Goal: Task Accomplishment & Management: Use online tool/utility

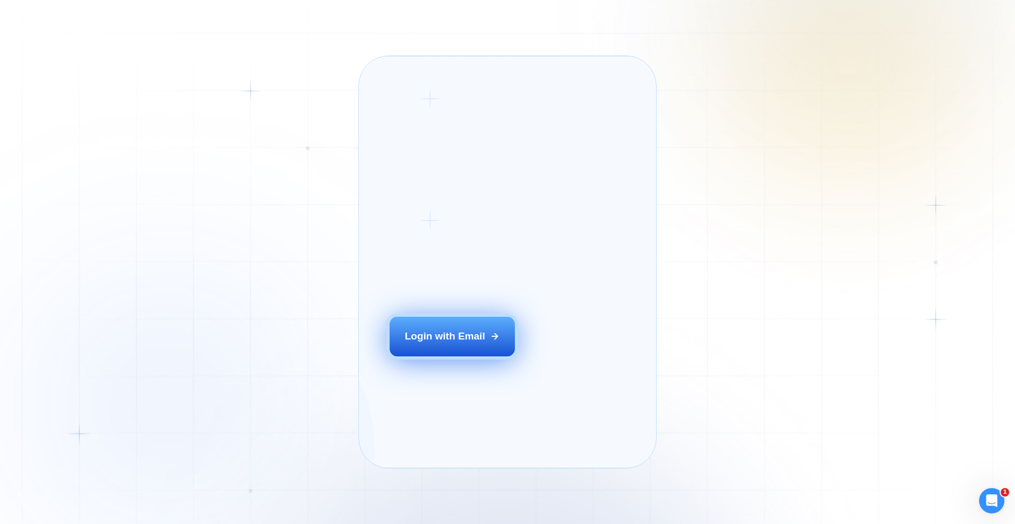
click at [440, 343] on div "Login with Email" at bounding box center [445, 336] width 80 height 14
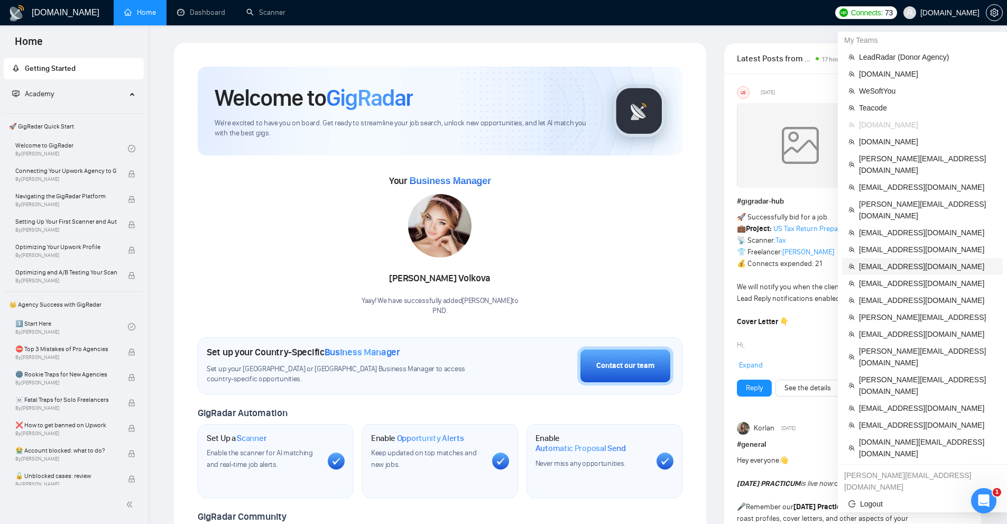
click at [865, 261] on span "[EMAIL_ADDRESS][DOMAIN_NAME]" at bounding box center [927, 267] width 137 height 12
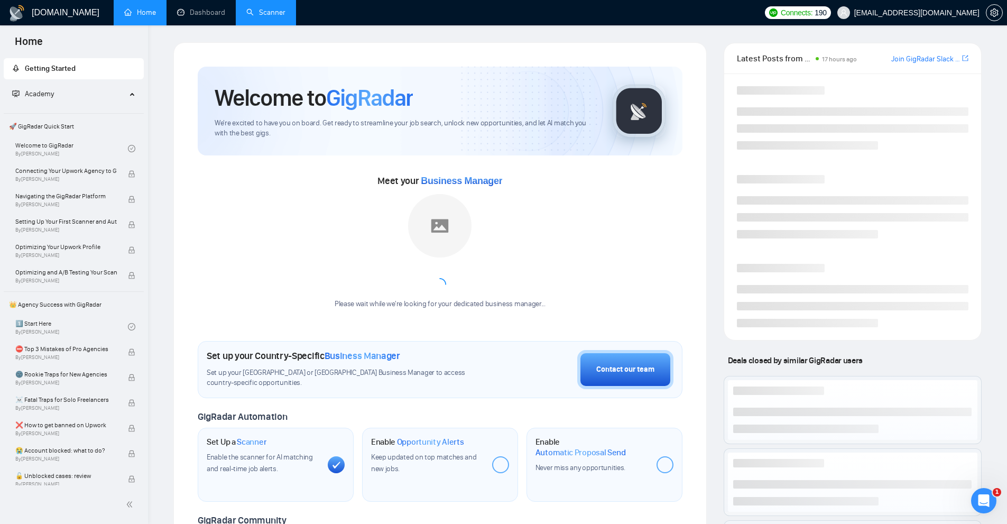
click at [258, 12] on link "Scanner" at bounding box center [265, 12] width 39 height 9
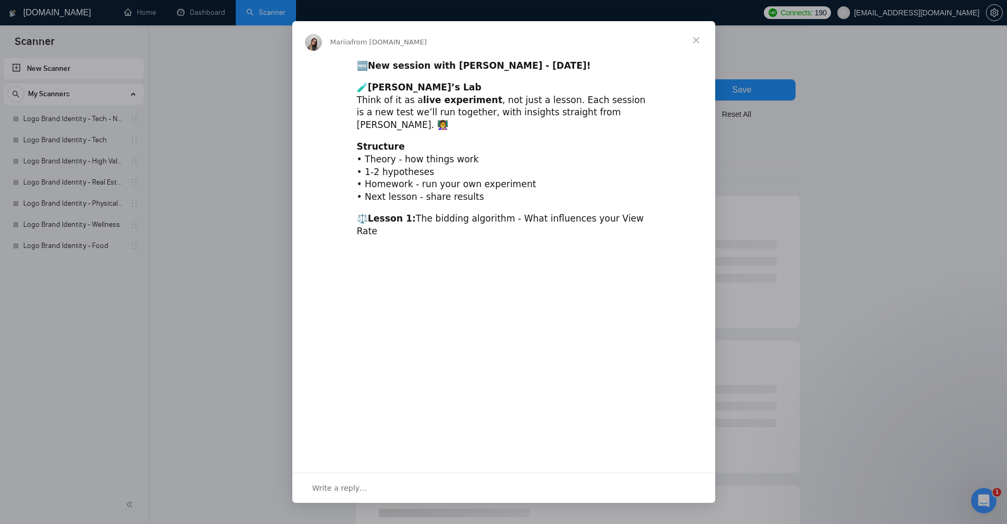
click at [193, 113] on div "Intercom messenger" at bounding box center [503, 262] width 1007 height 524
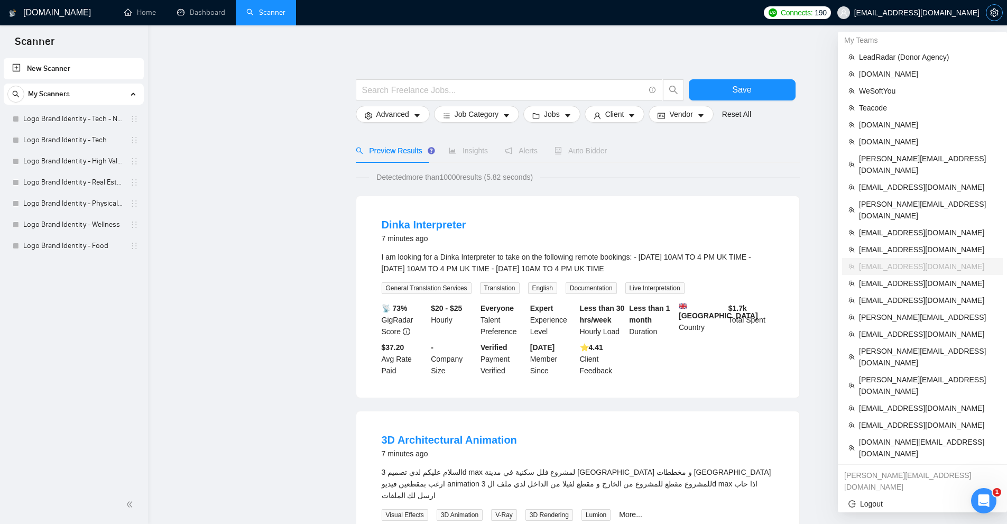
click at [998, 12] on icon "setting" at bounding box center [994, 12] width 8 height 8
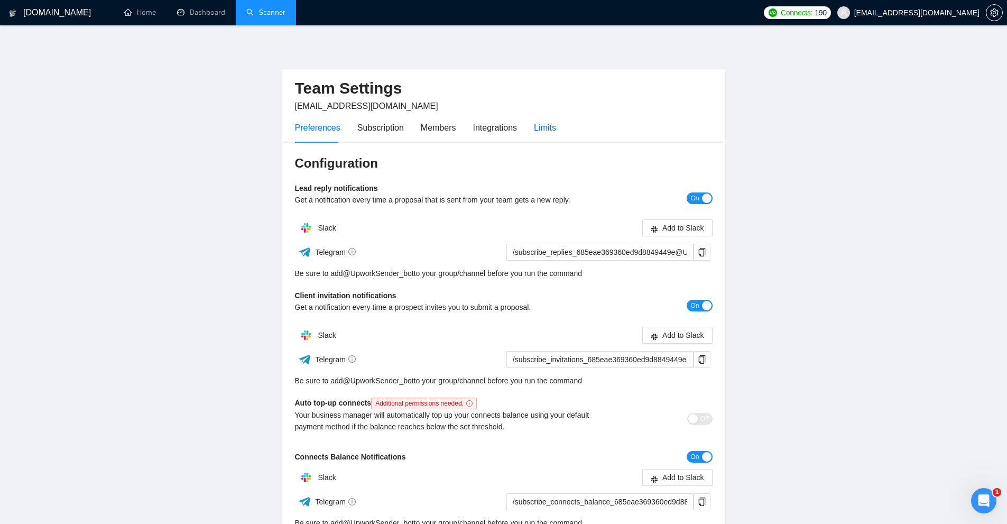
click at [539, 125] on div "Limits" at bounding box center [545, 127] width 22 height 13
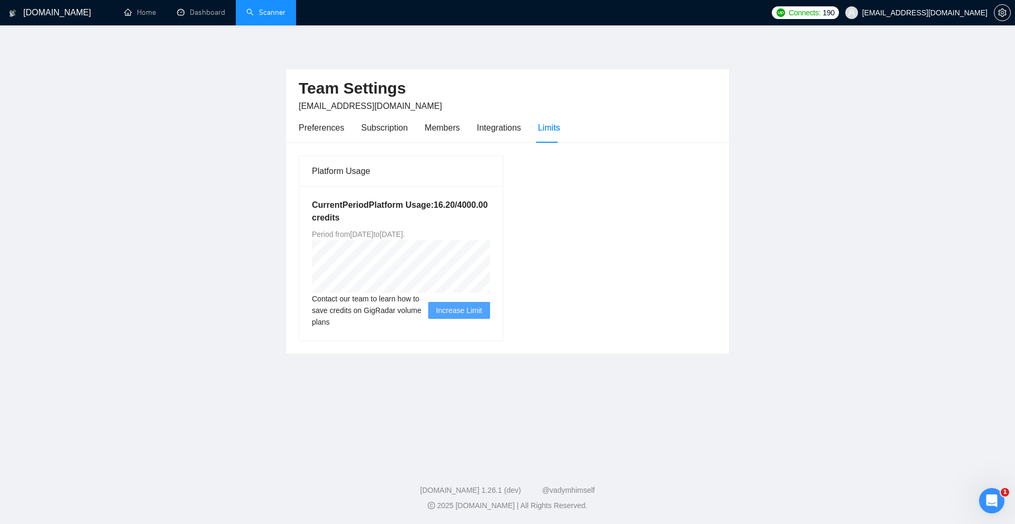
click at [407, 275] on div "Platform Usage Current Period Platform Usage: 16.20 / 4000.00 credits Period fr…" at bounding box center [400, 247] width 213 height 185
drag, startPoint x: 308, startPoint y: 279, endPoint x: 284, endPoint y: 273, distance: 24.6
click at [284, 273] on main "Team Settings odhiambobp@gmail.com Preferences Subscription Members Integration…" at bounding box center [507, 242] width 981 height 400
